Goal: Navigation & Orientation: Find specific page/section

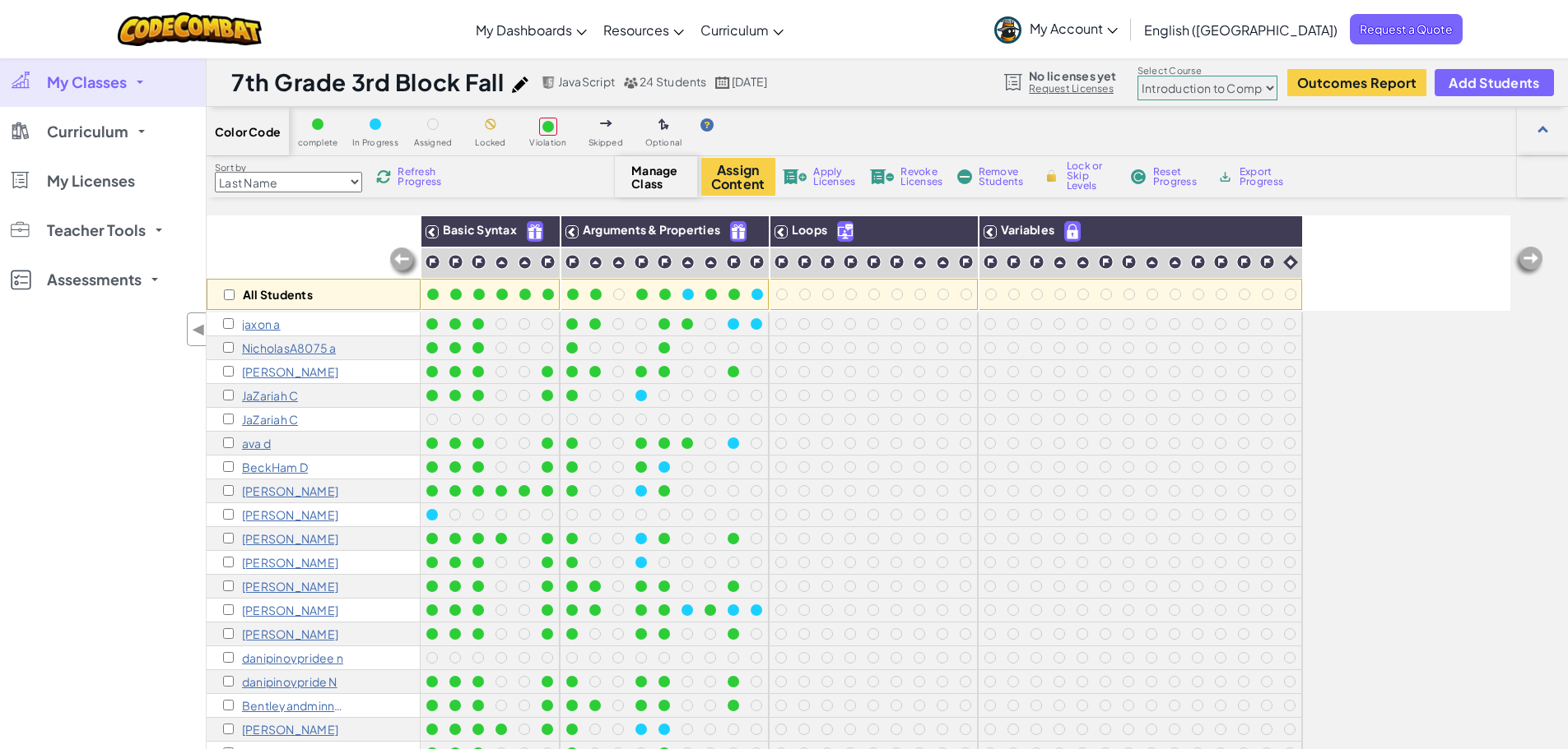
select select "560f1a9f22961295f9427742"
click at [120, 78] on span "My Classes" at bounding box center [87, 82] width 80 height 15
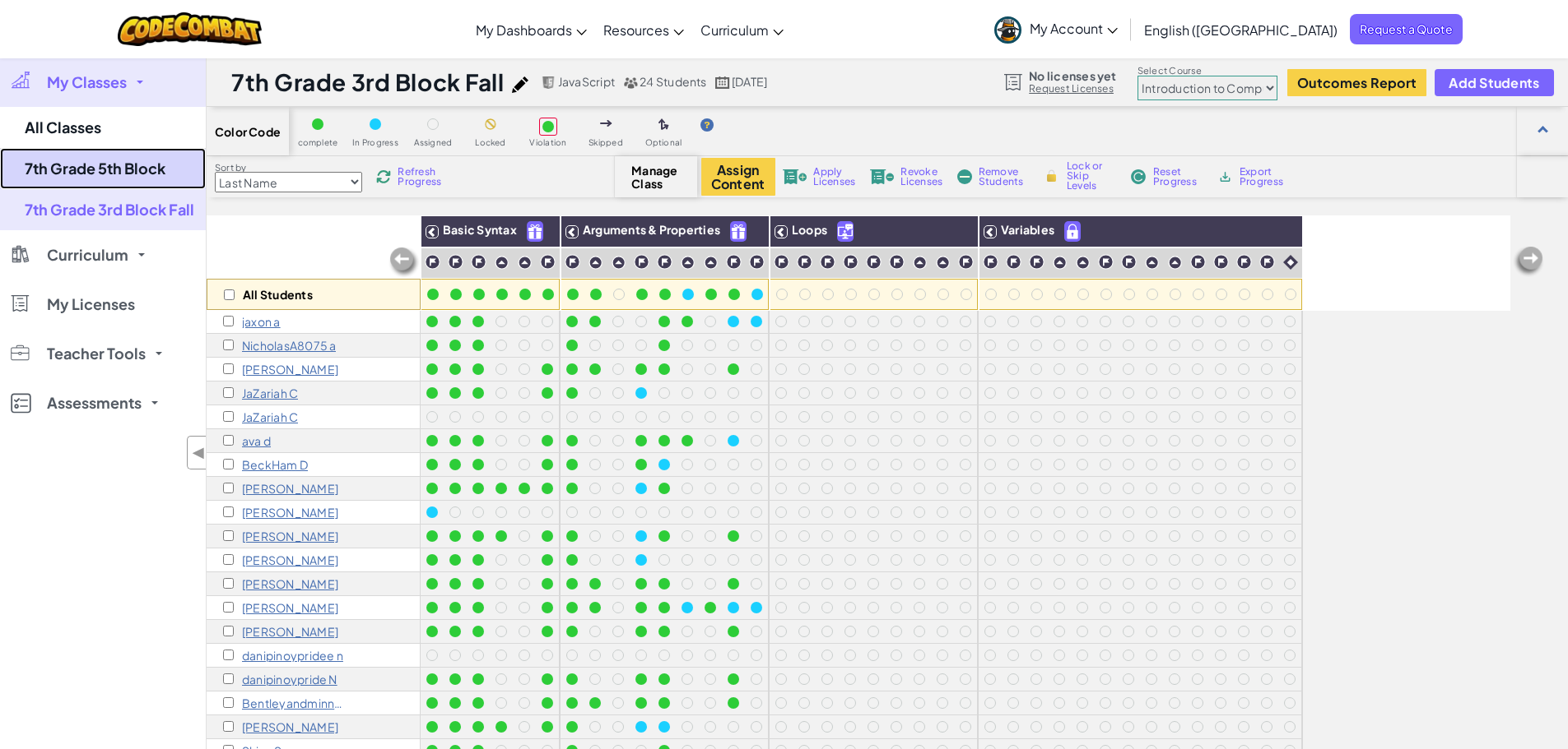
click at [92, 166] on link "7th Grade 5th Block" at bounding box center [103, 169] width 206 height 41
select select "560f1a9f22961295f9427742"
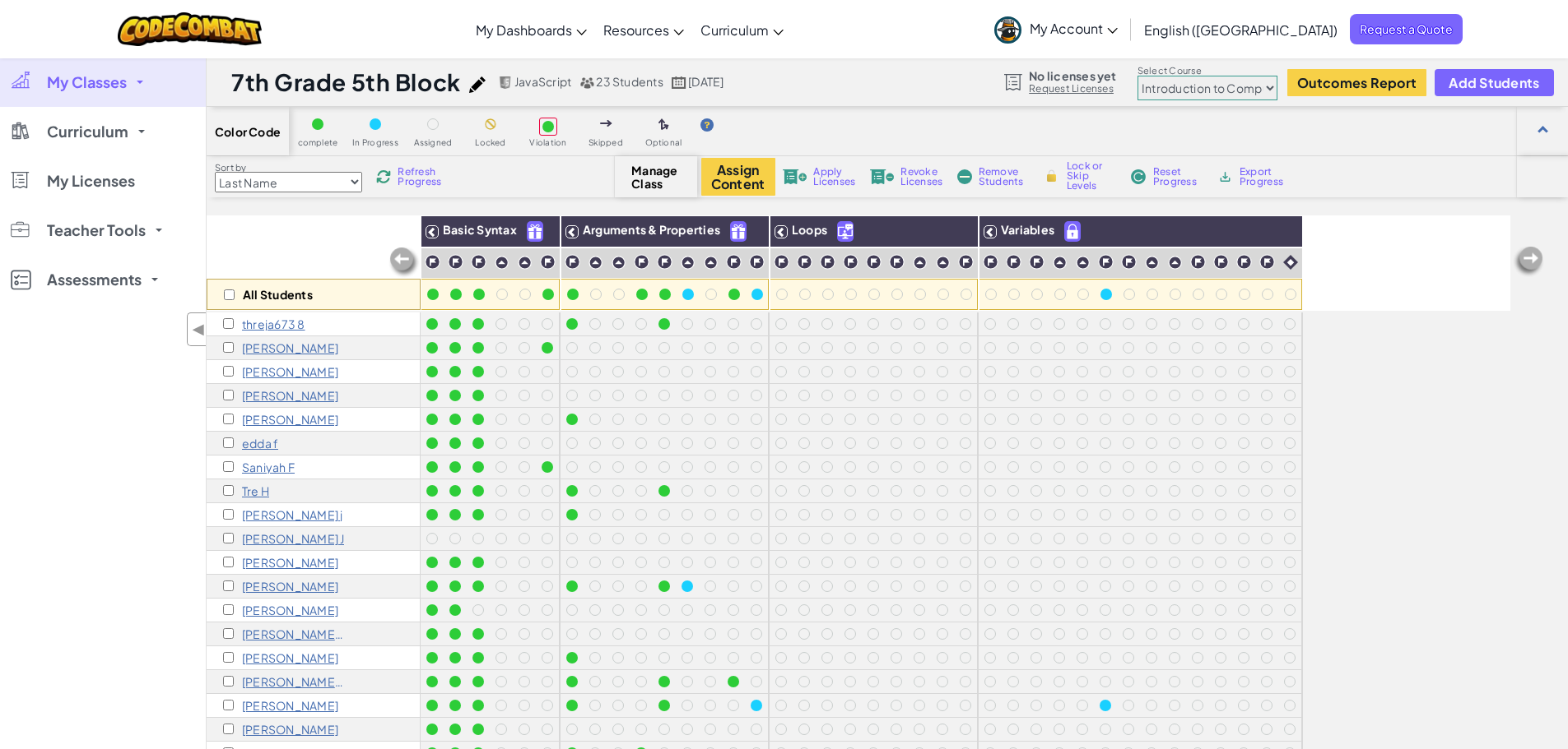
click at [376, 127] on div at bounding box center [375, 124] width 11 height 11
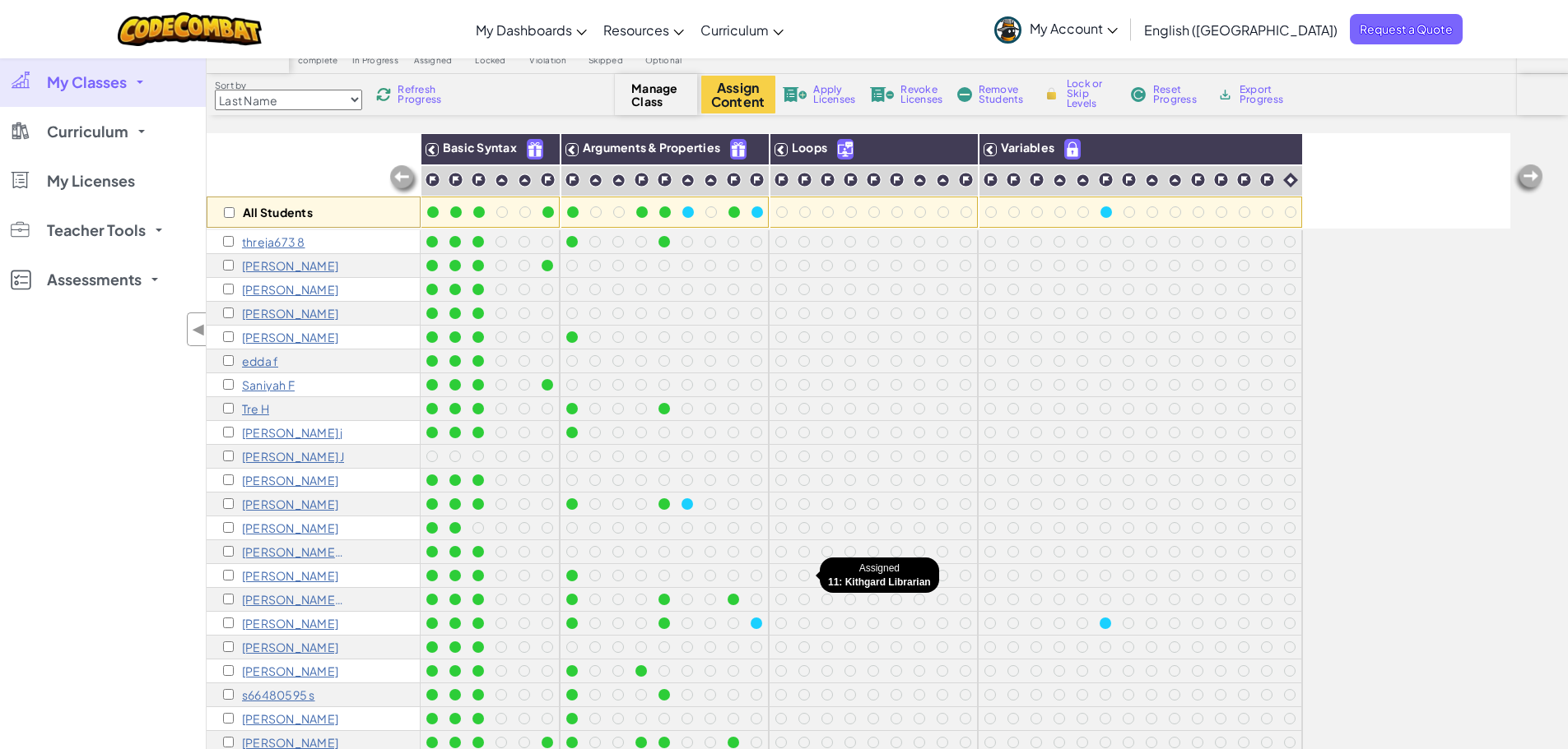
scroll to position [165, 0]
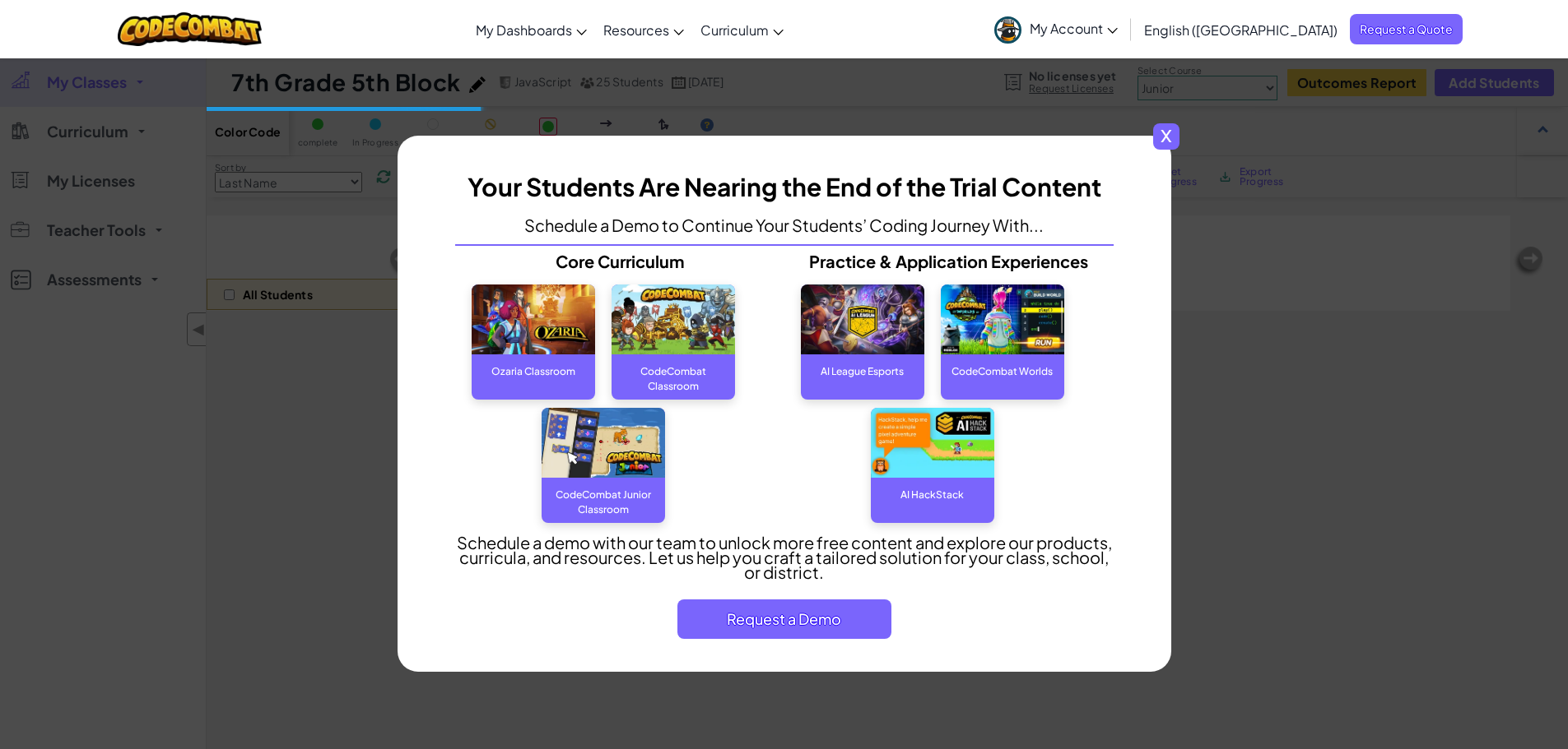
click at [1169, 138] on span "x" at bounding box center [1166, 136] width 26 height 26
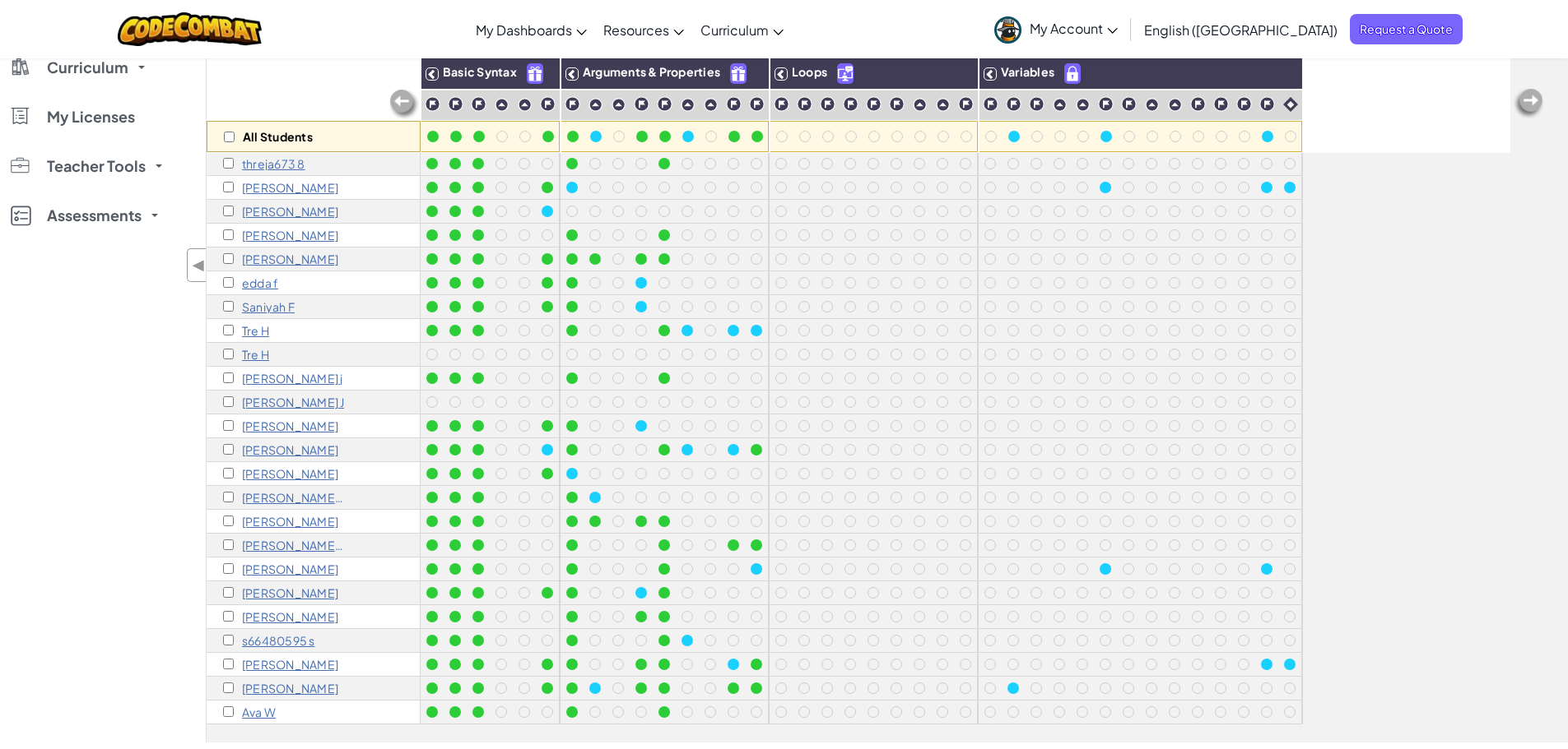
scroll to position [165, 0]
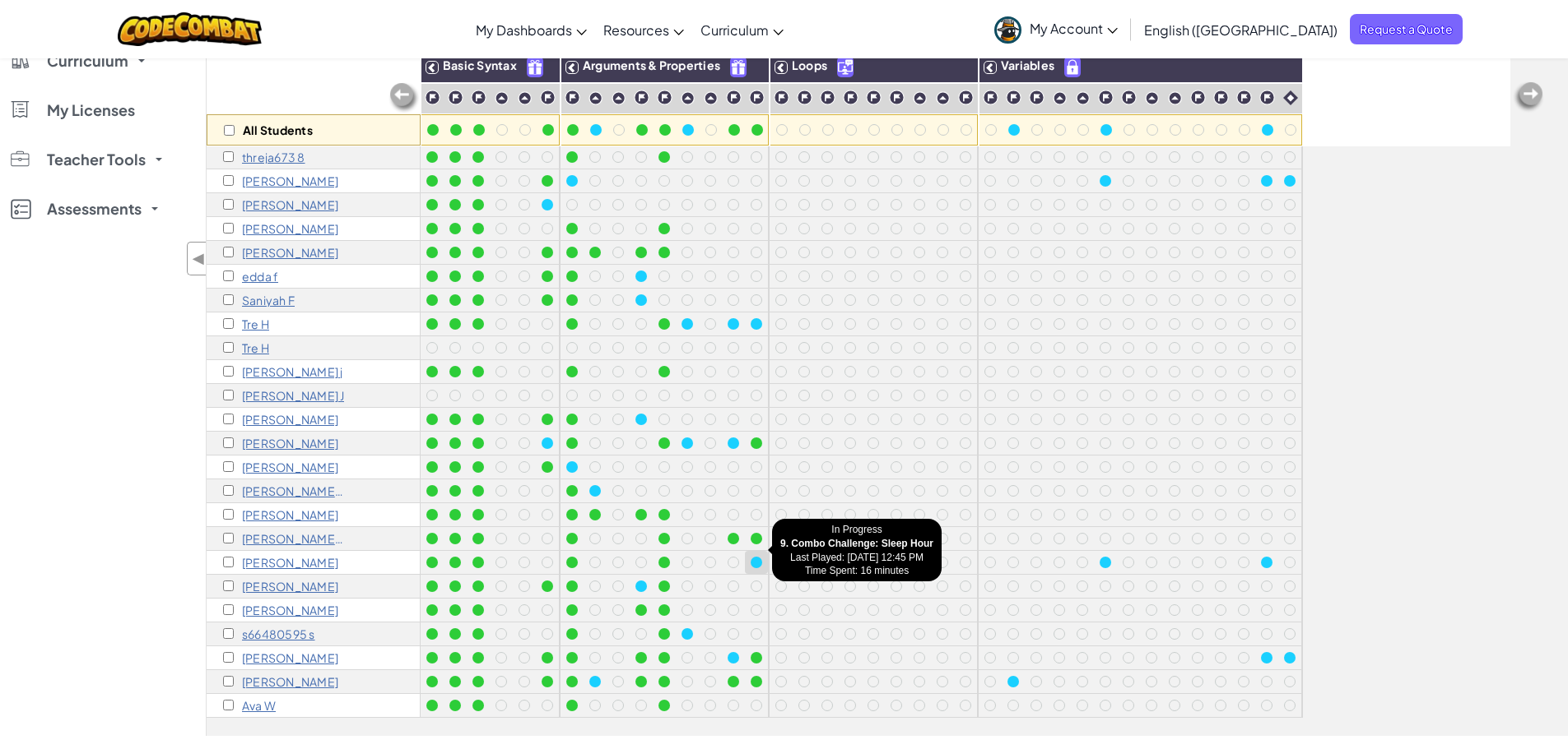
click at [755, 557] on div at bounding box center [756, 563] width 11 height 11
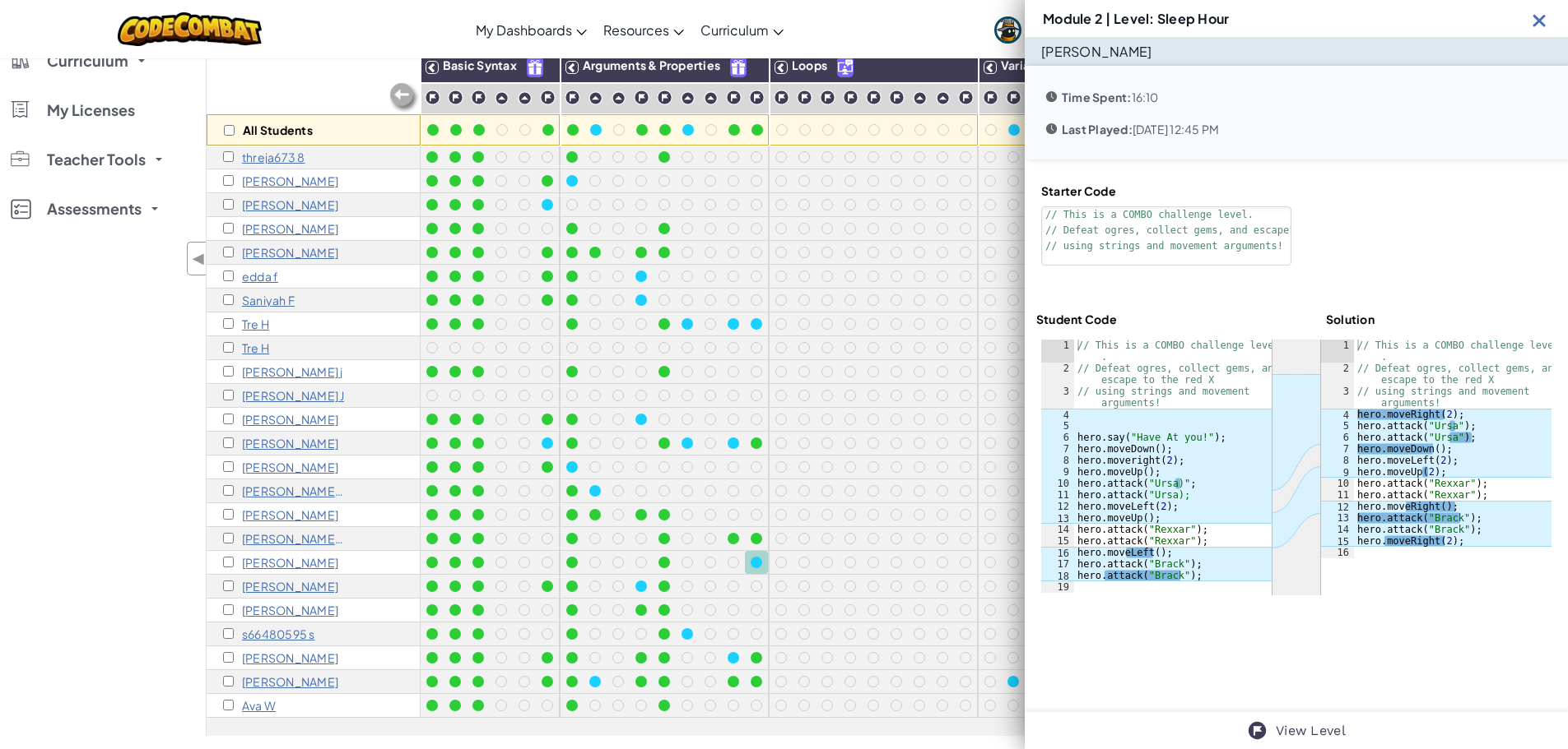
click at [1540, 16] on img at bounding box center [1539, 20] width 20 height 20
